Goal: Find specific page/section: Find specific page/section

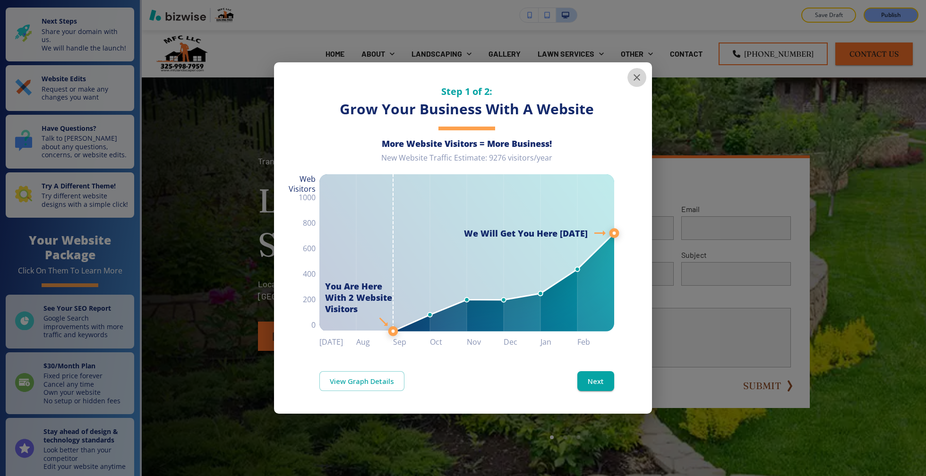
click at [641, 72] on icon "button" at bounding box center [636, 77] width 11 height 11
